Goal: Transaction & Acquisition: Purchase product/service

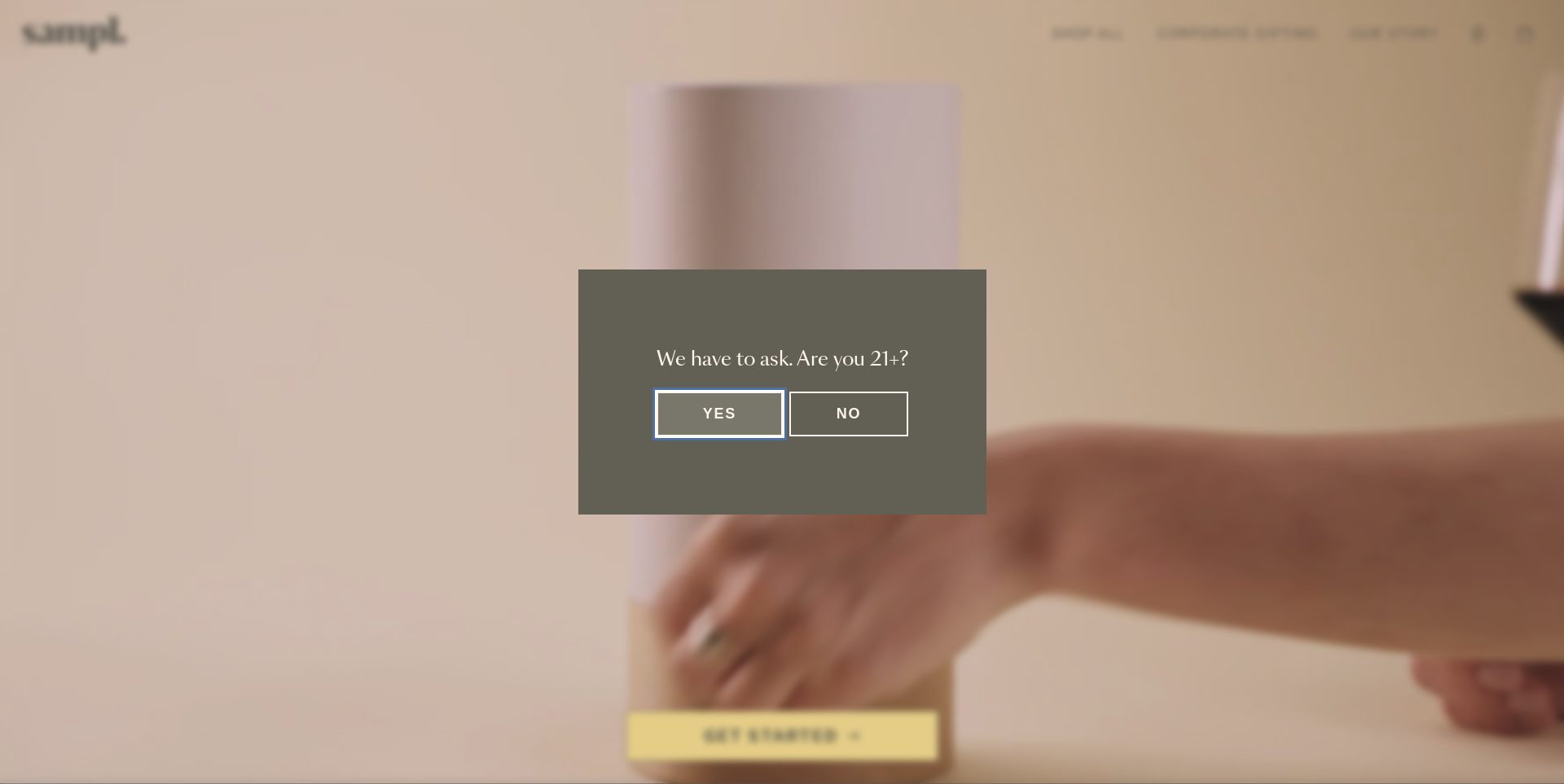
click at [738, 419] on button "Yes" at bounding box center [720, 415] width 127 height 45
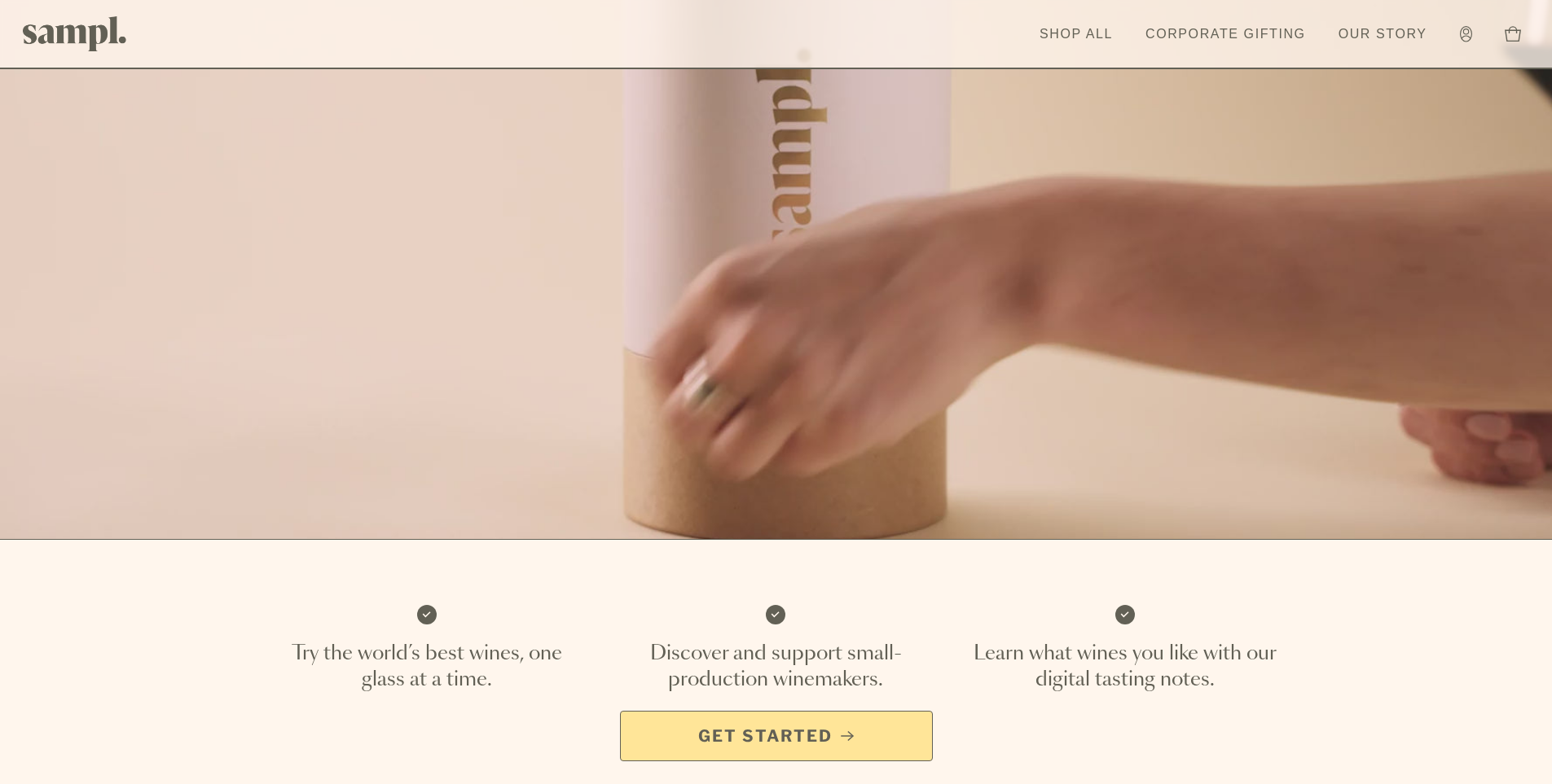
scroll to position [82, 0]
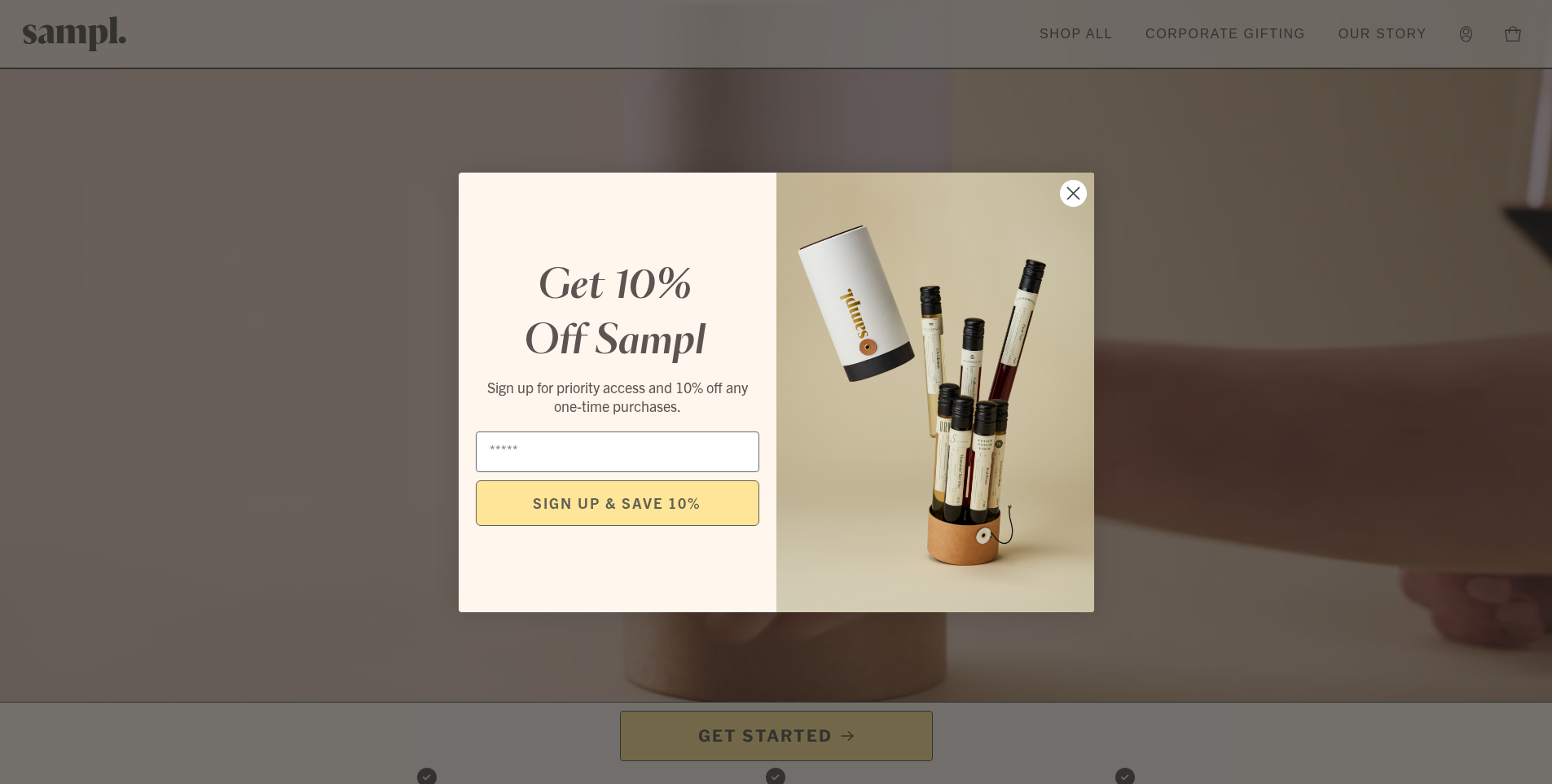
click at [1076, 197] on icon "Close dialog" at bounding box center [1073, 193] width 11 height 11
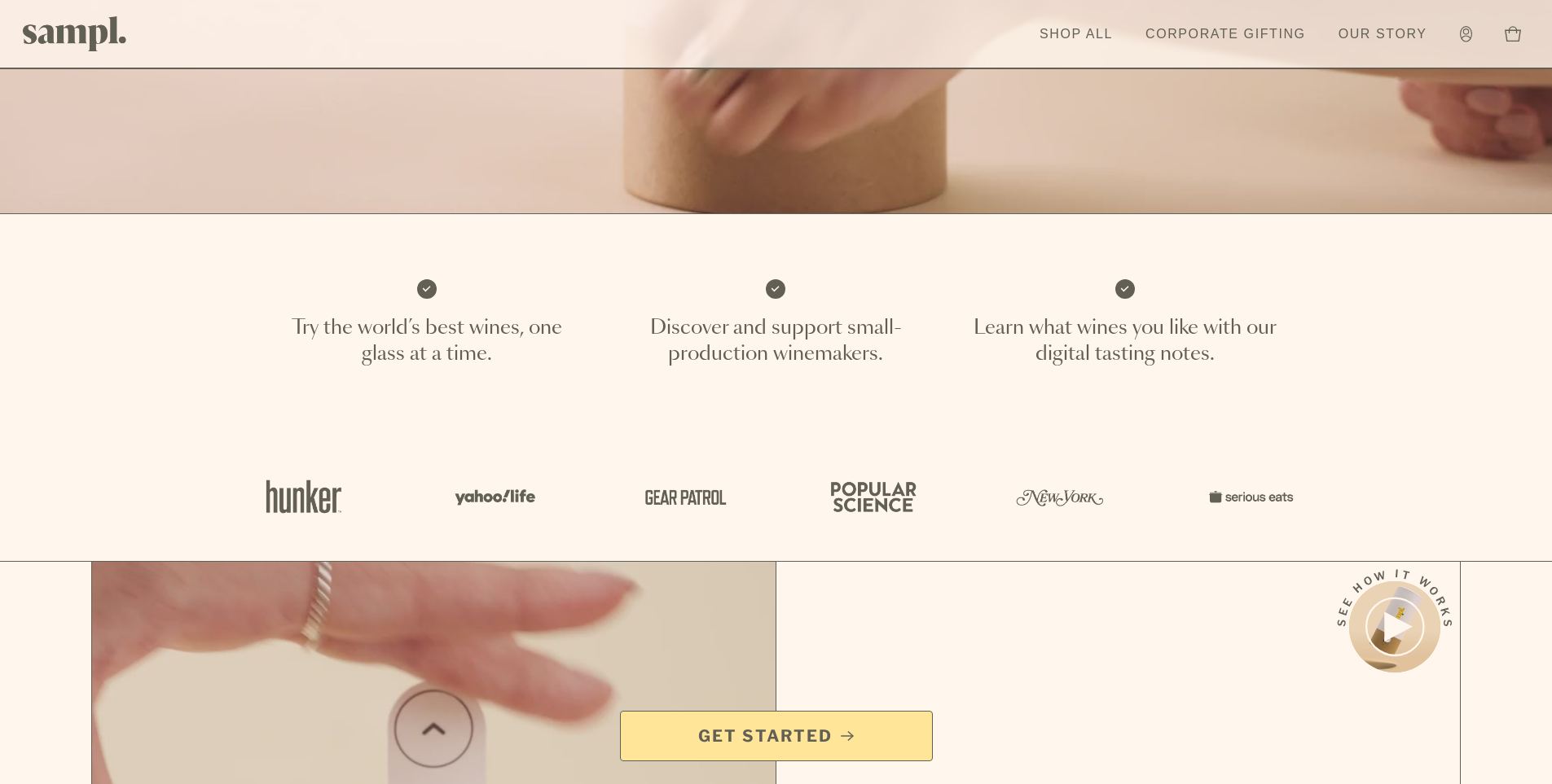
scroll to position [489, 0]
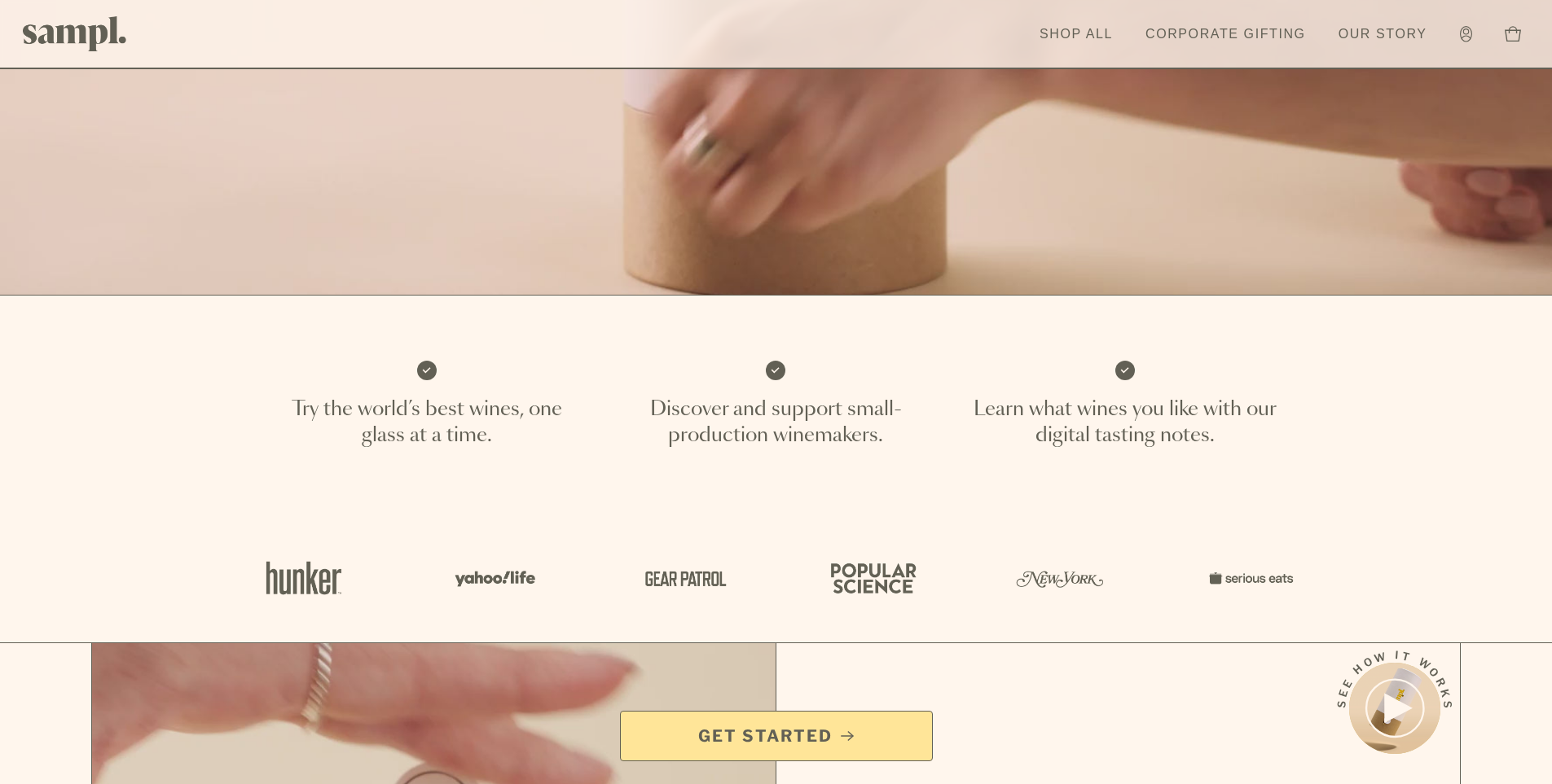
click at [788, 731] on span "Get Started" at bounding box center [765, 736] width 134 height 23
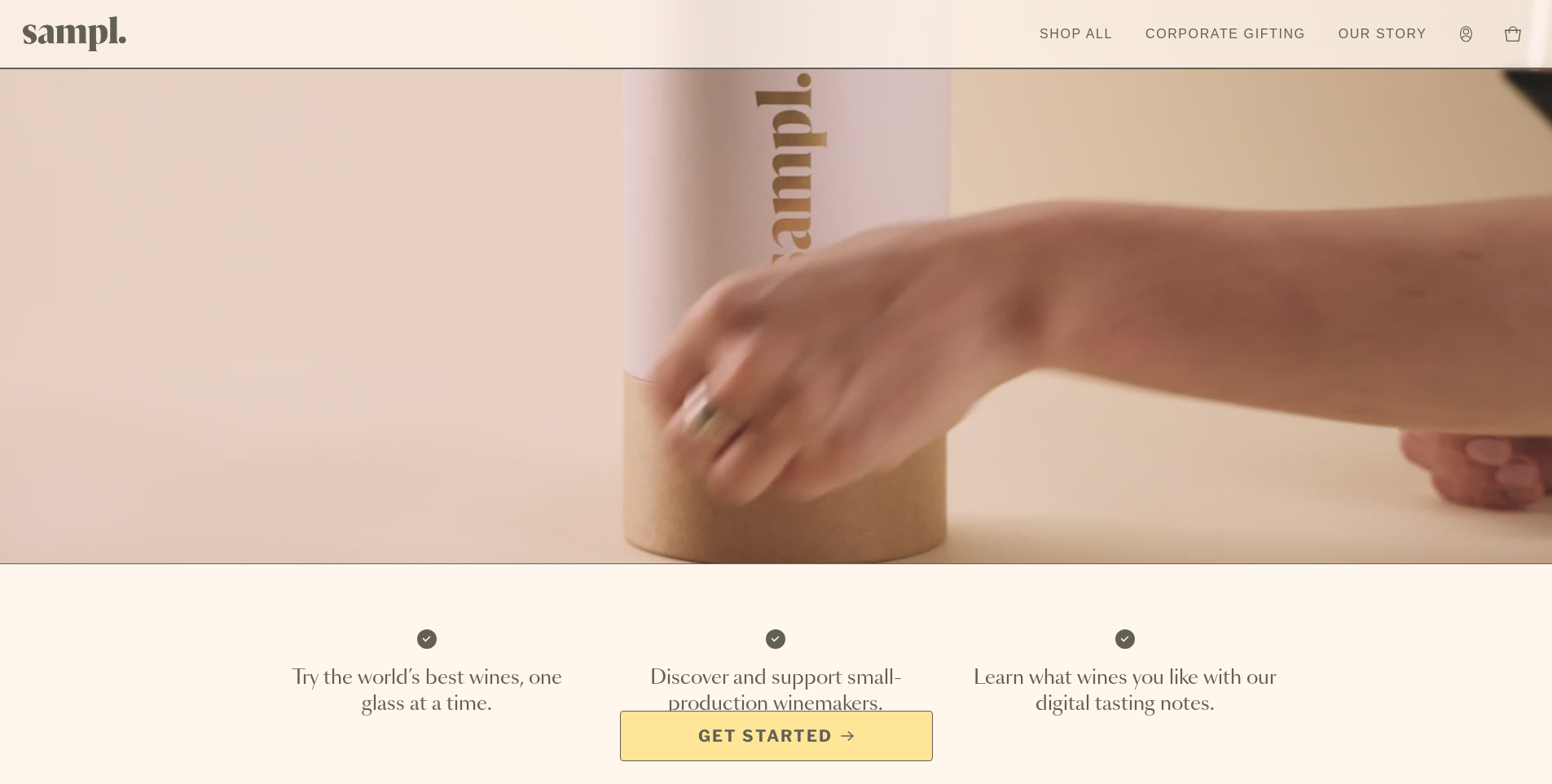
scroll to position [489, 0]
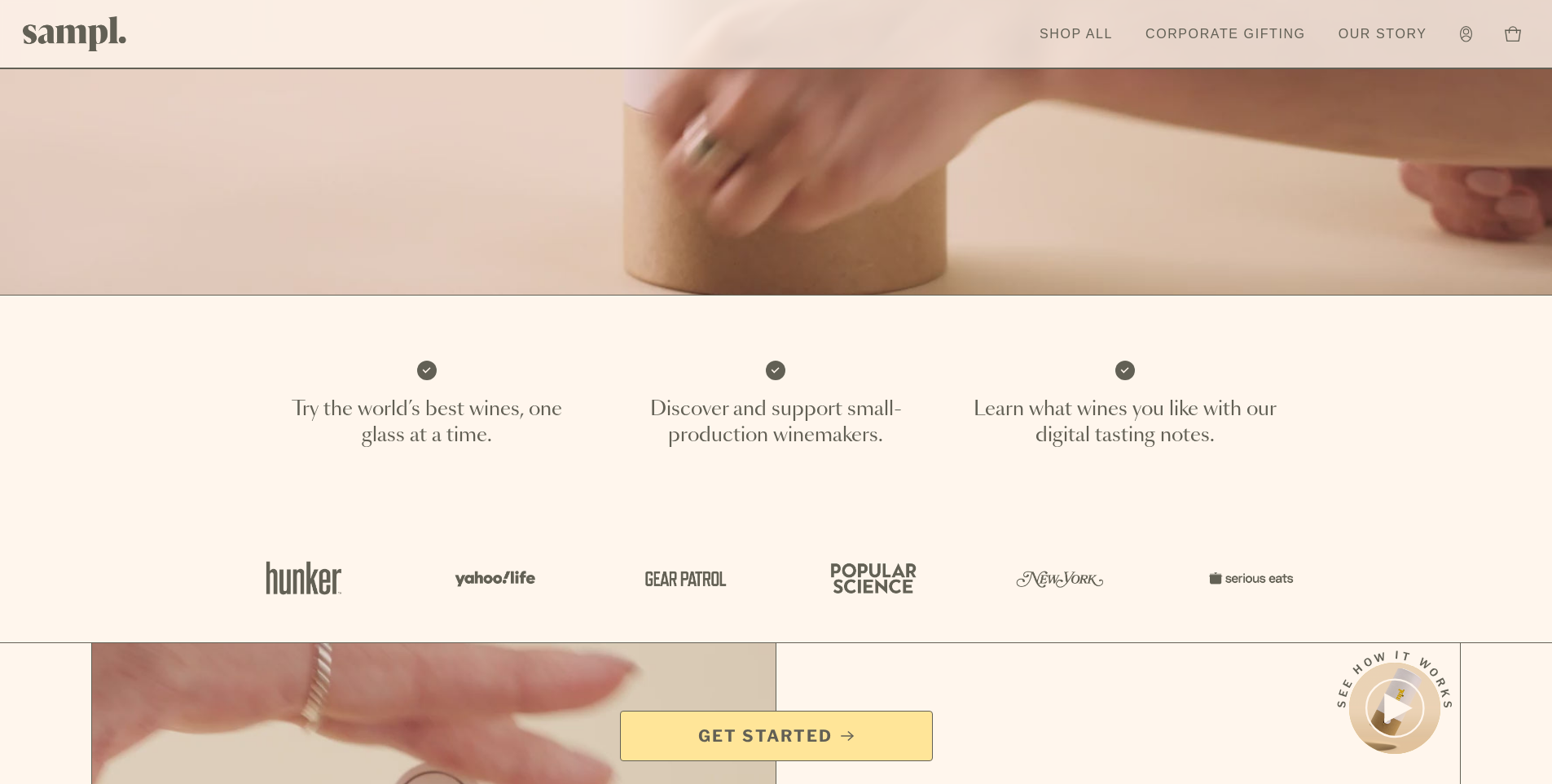
click at [801, 731] on span "Get Started" at bounding box center [765, 736] width 134 height 23
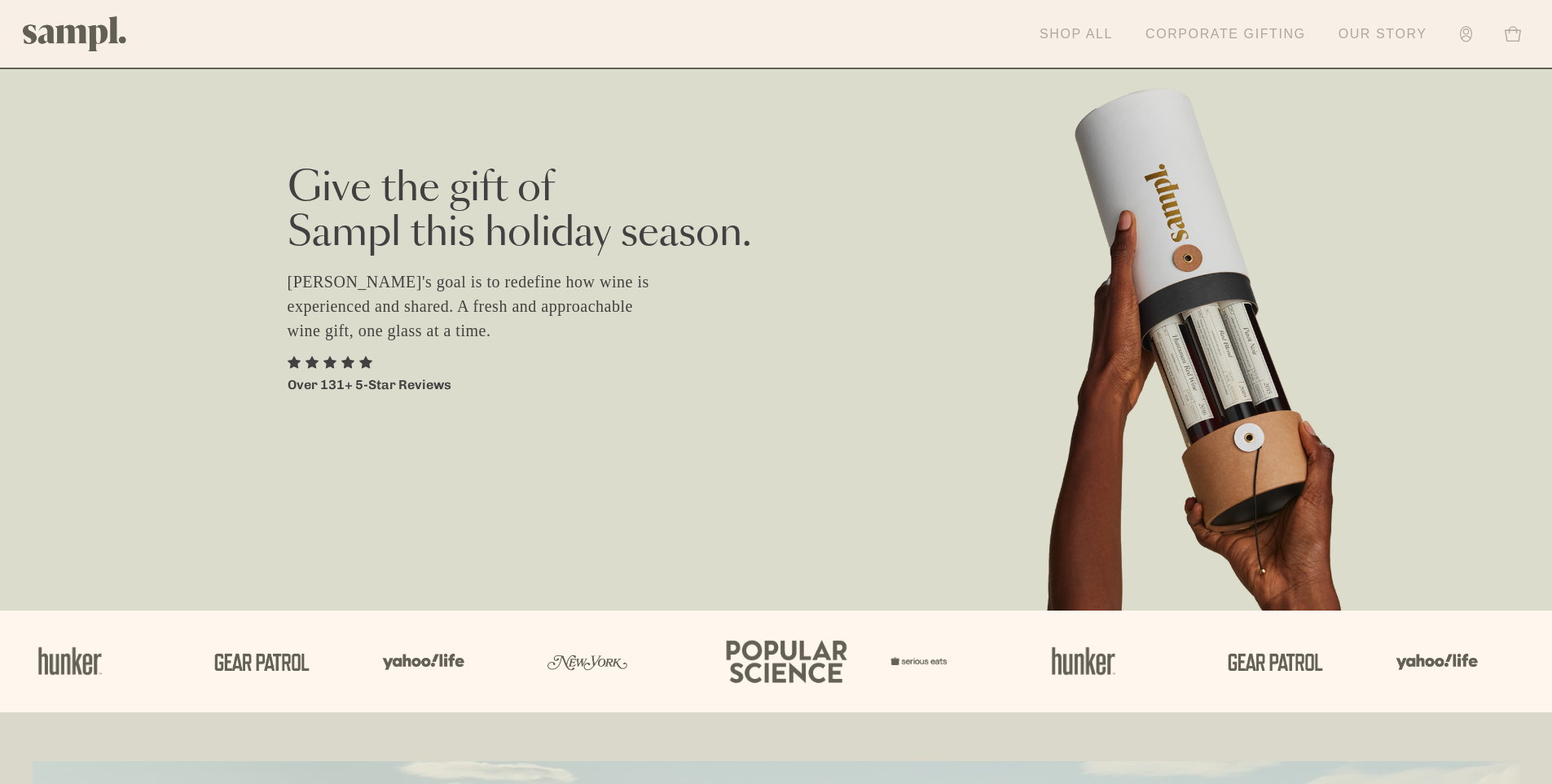
click at [1084, 29] on link "Shop All" at bounding box center [1075, 34] width 89 height 36
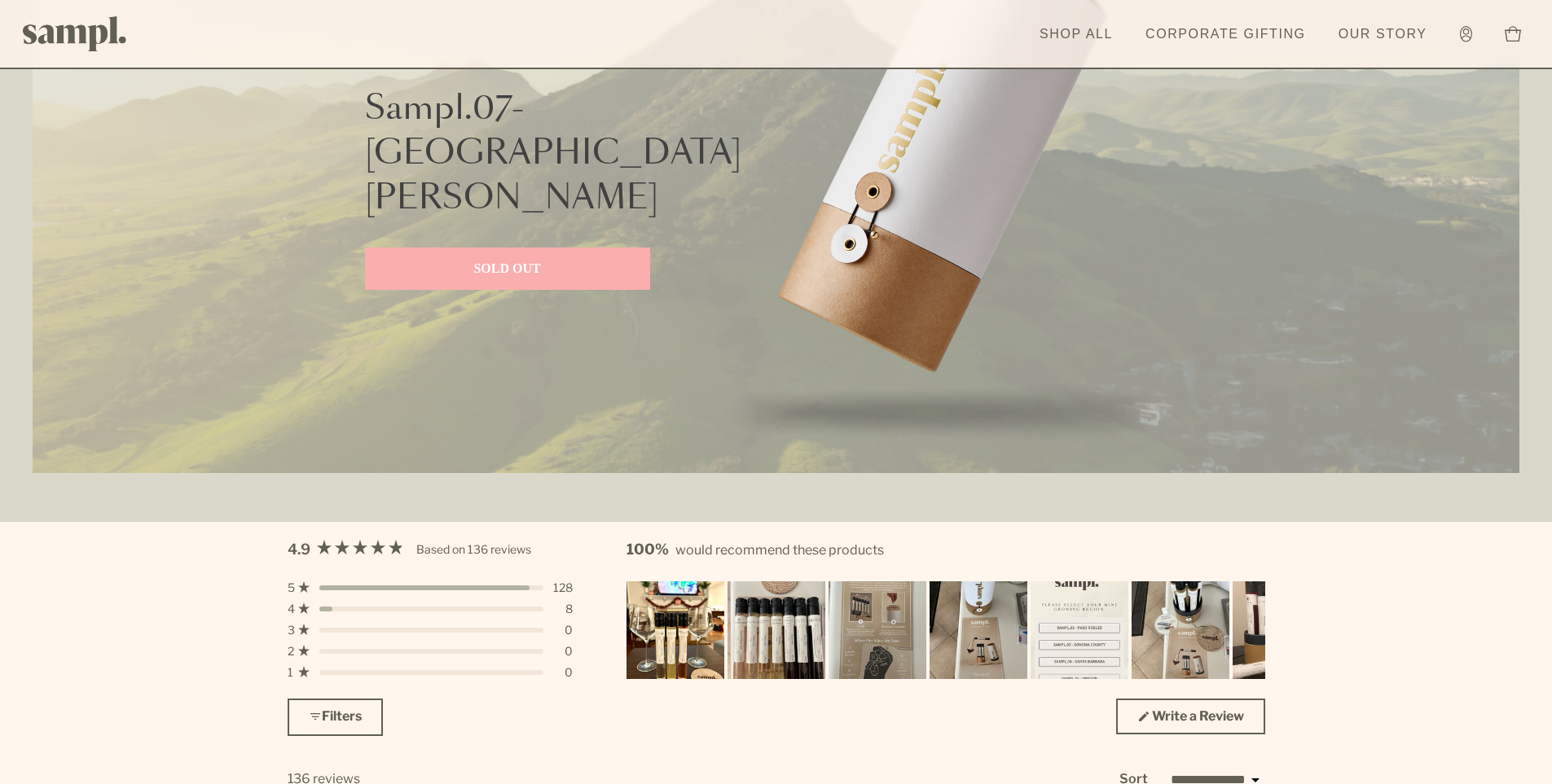
scroll to position [3685, 0]
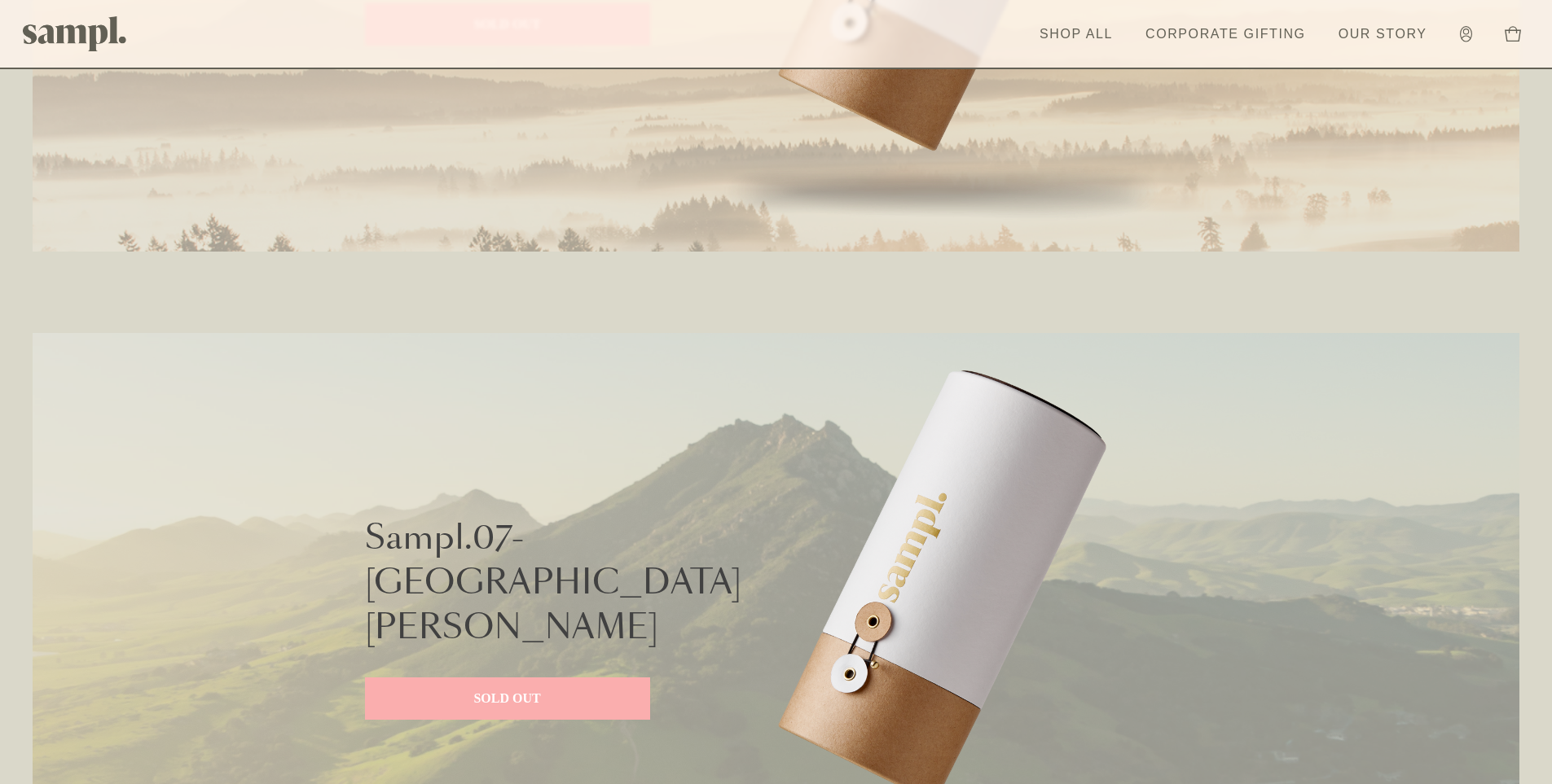
click at [530, 691] on link "SOLD OUT" at bounding box center [508, 698] width 285 height 42
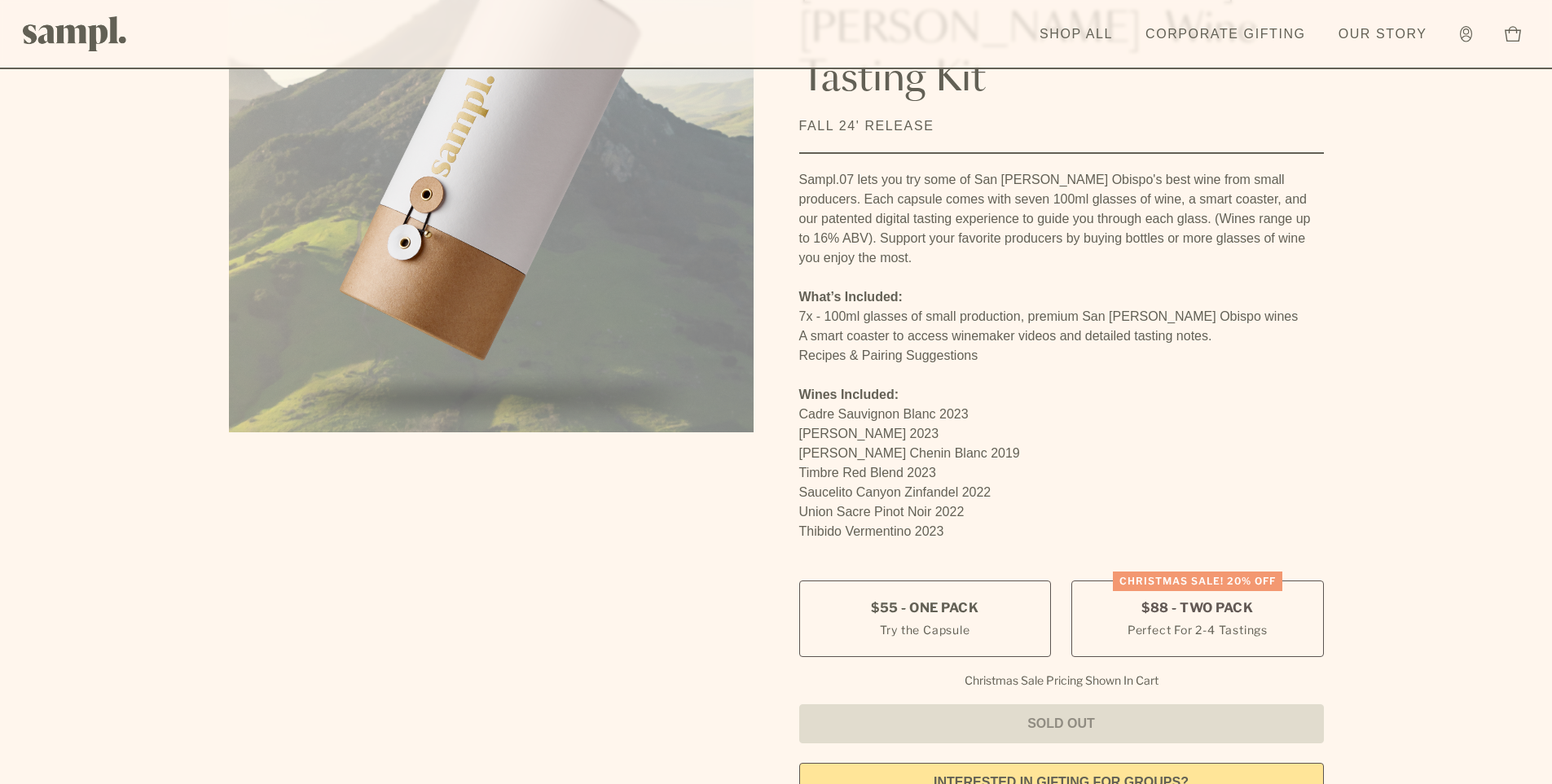
scroll to position [325, 0]
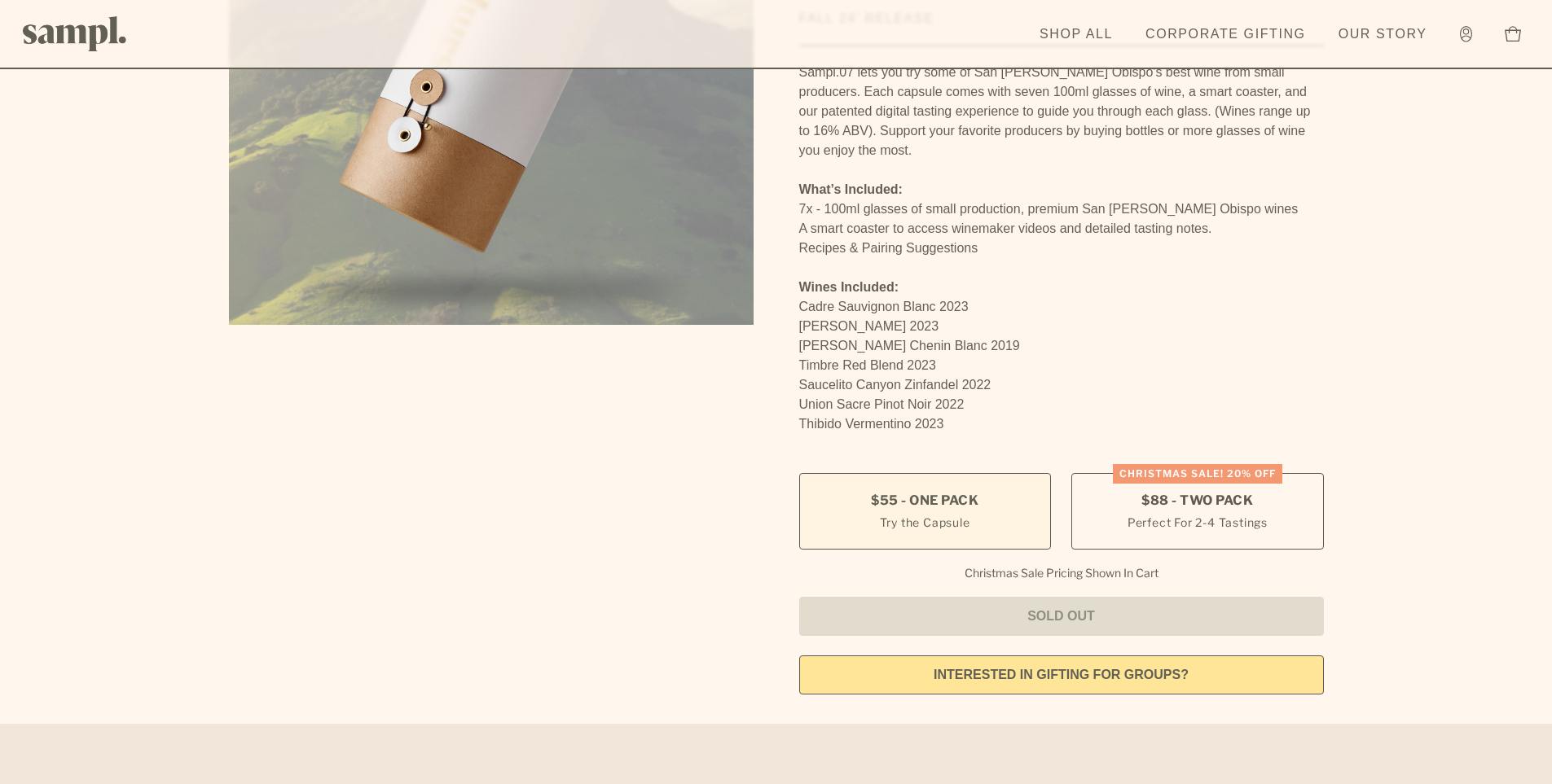
click at [920, 491] on span "$55 - One Pack" at bounding box center [924, 500] width 108 height 18
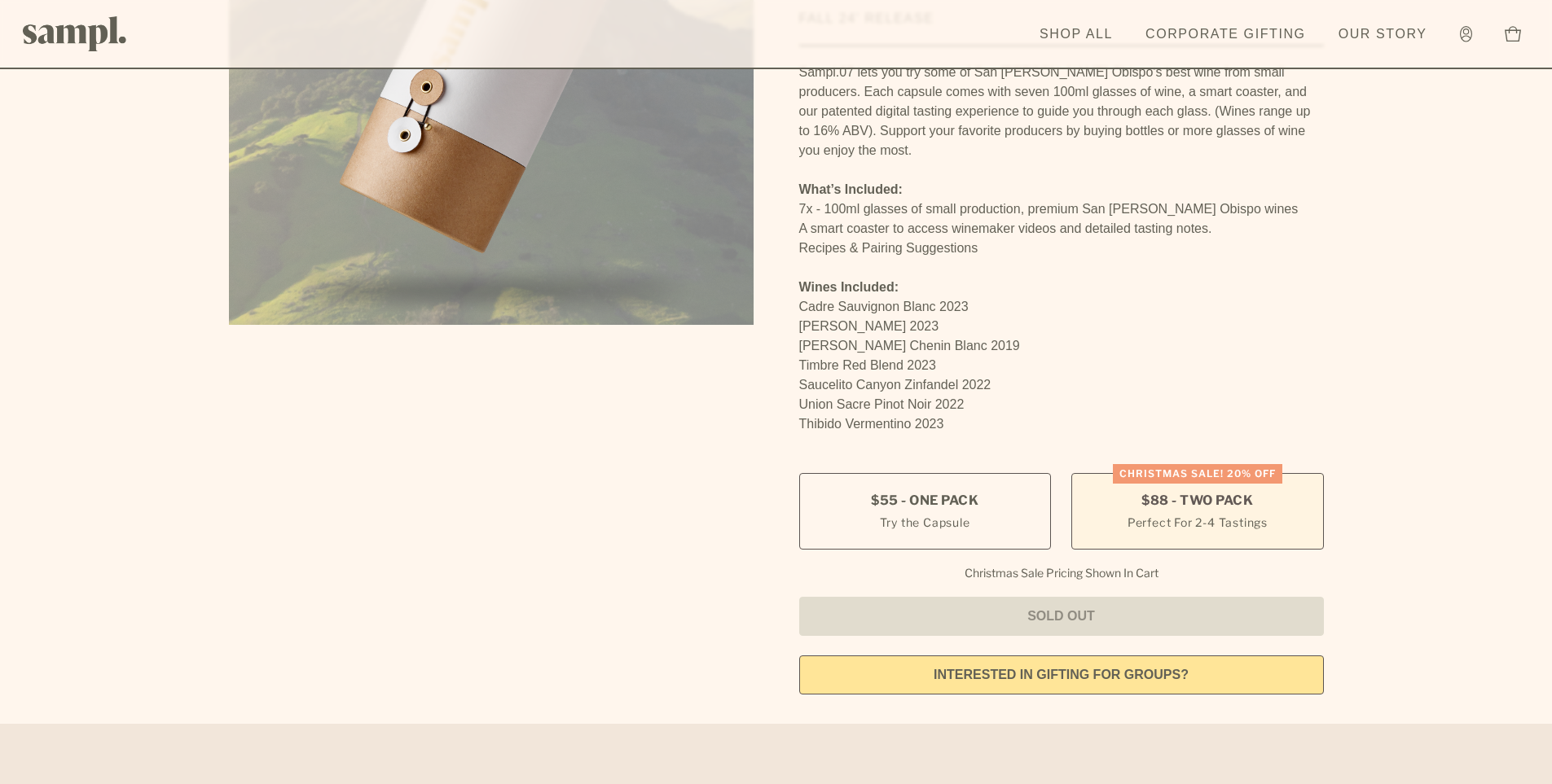
click at [1174, 473] on label "Christmas SALE! 20% OFF $88 - Two Pack Perfect For 2-4 Tastings" at bounding box center [1197, 511] width 251 height 77
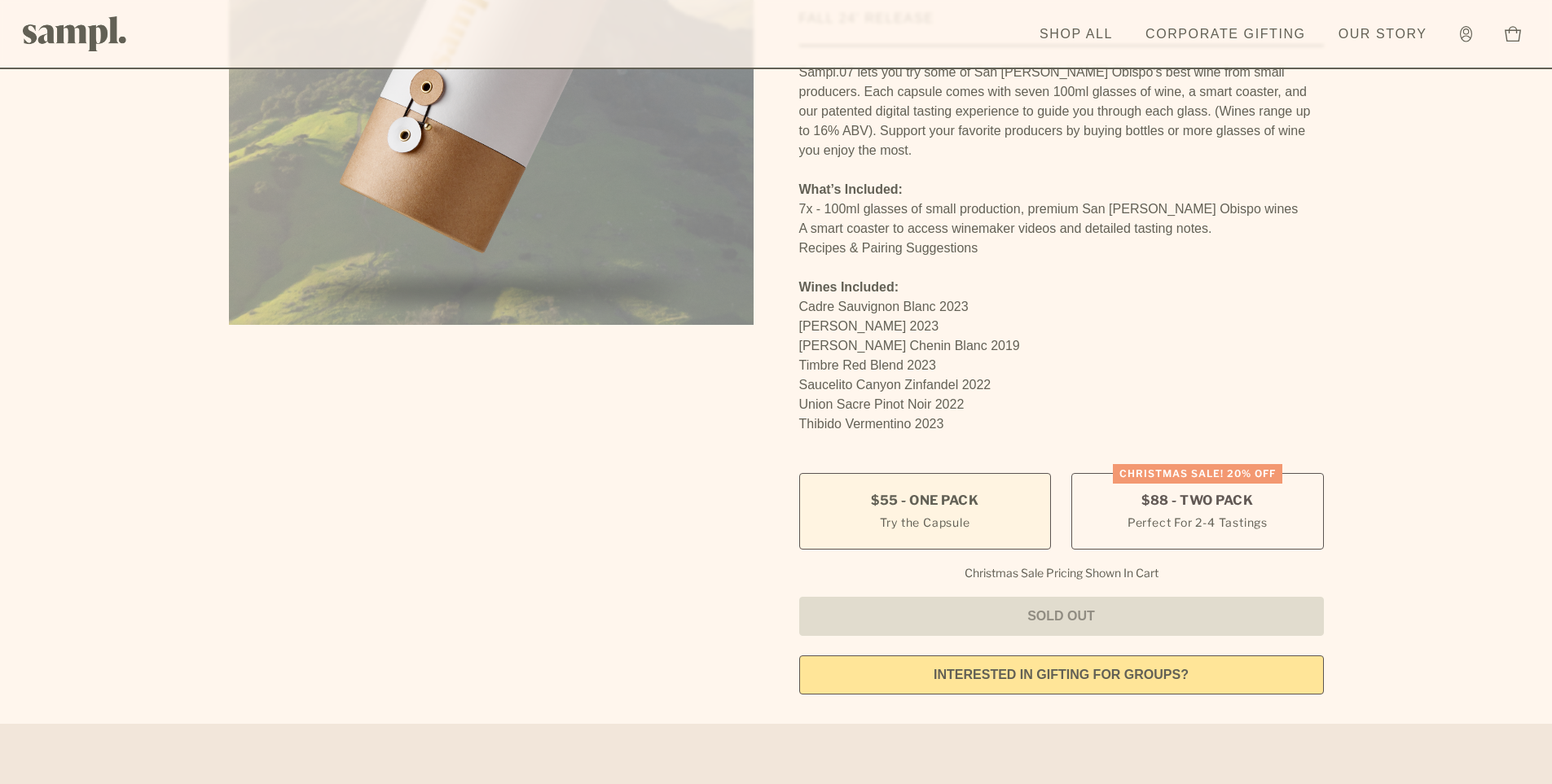
click at [966, 514] on small "Try the Capsule" at bounding box center [925, 522] width 90 height 17
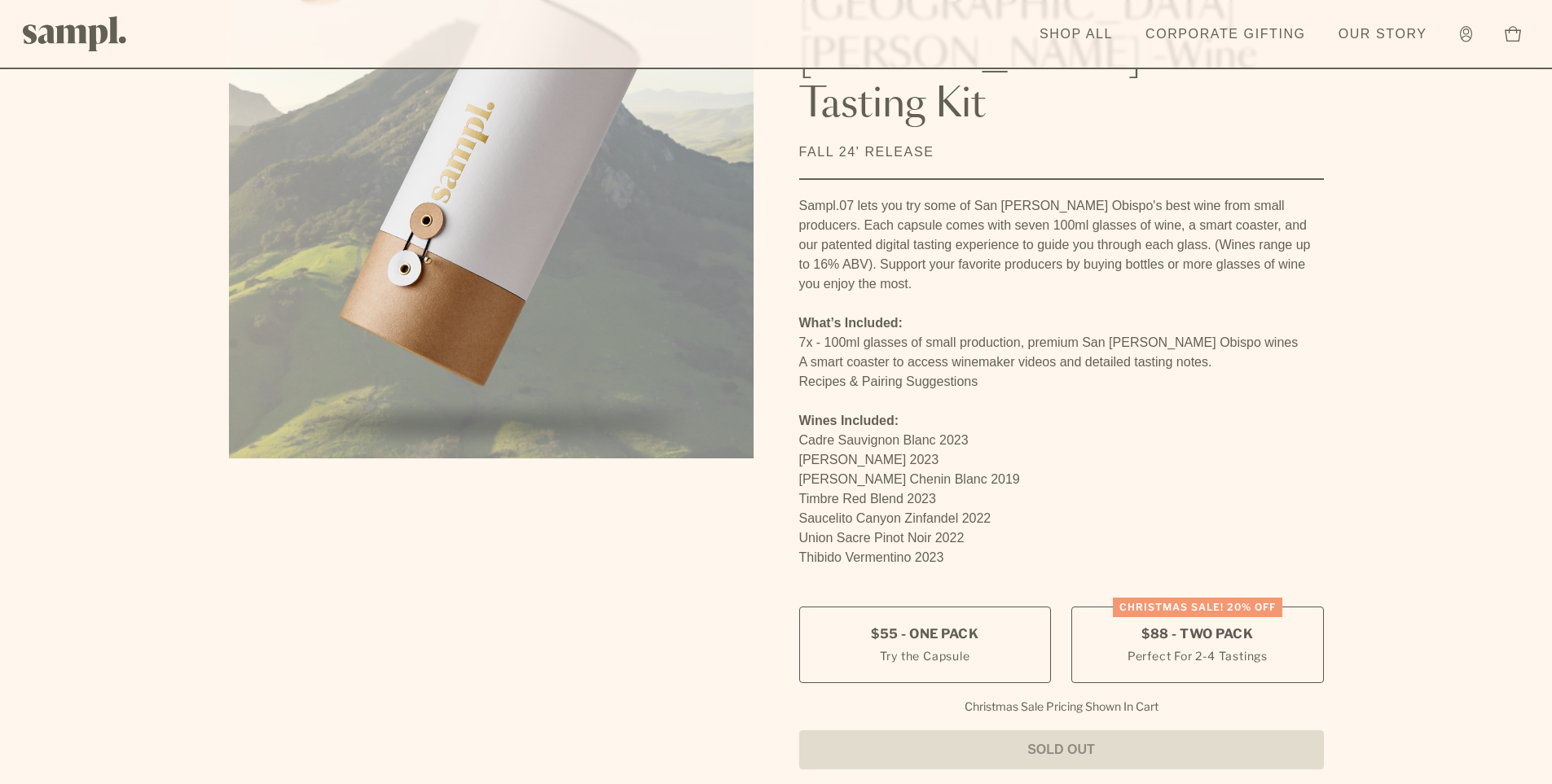
scroll to position [82, 0]
